Goal: Task Accomplishment & Management: Use online tool/utility

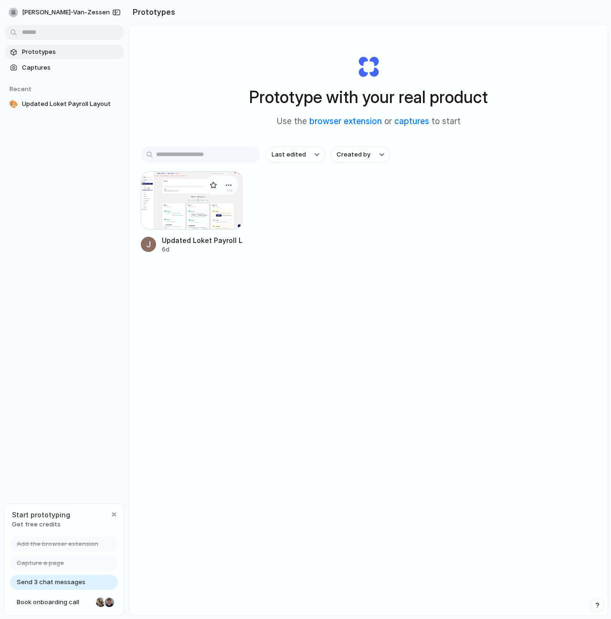
click at [166, 198] on div at bounding box center [192, 200] width 102 height 58
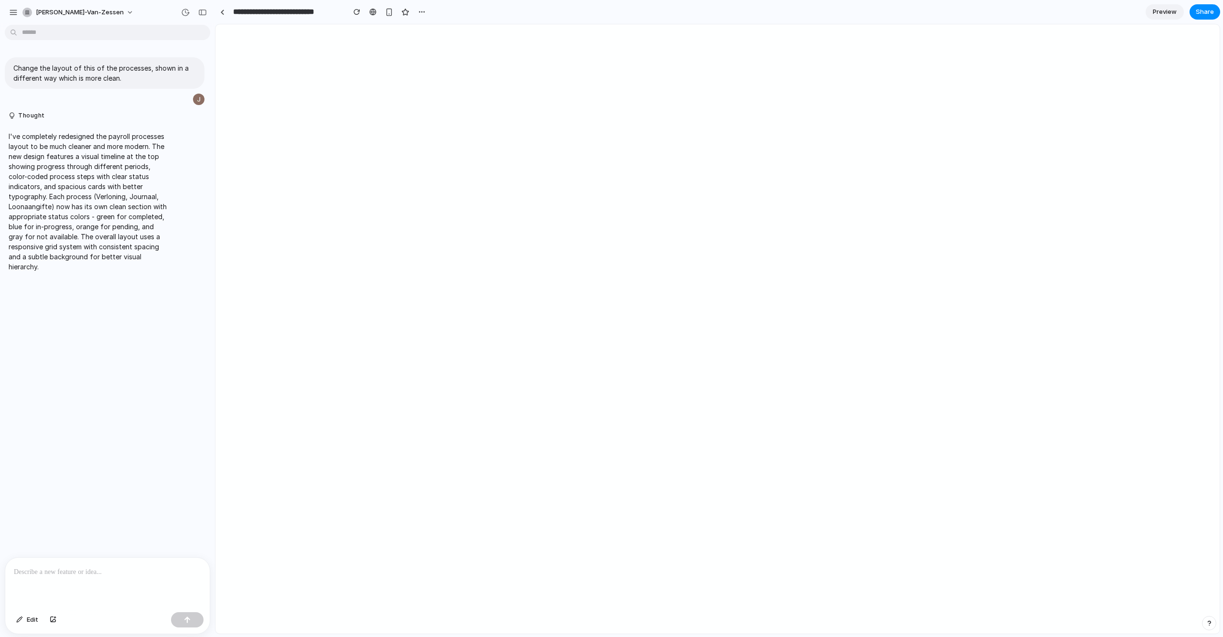
click at [64, 570] on p at bounding box center [107, 571] width 187 height 11
